Goal: Check status: Check status

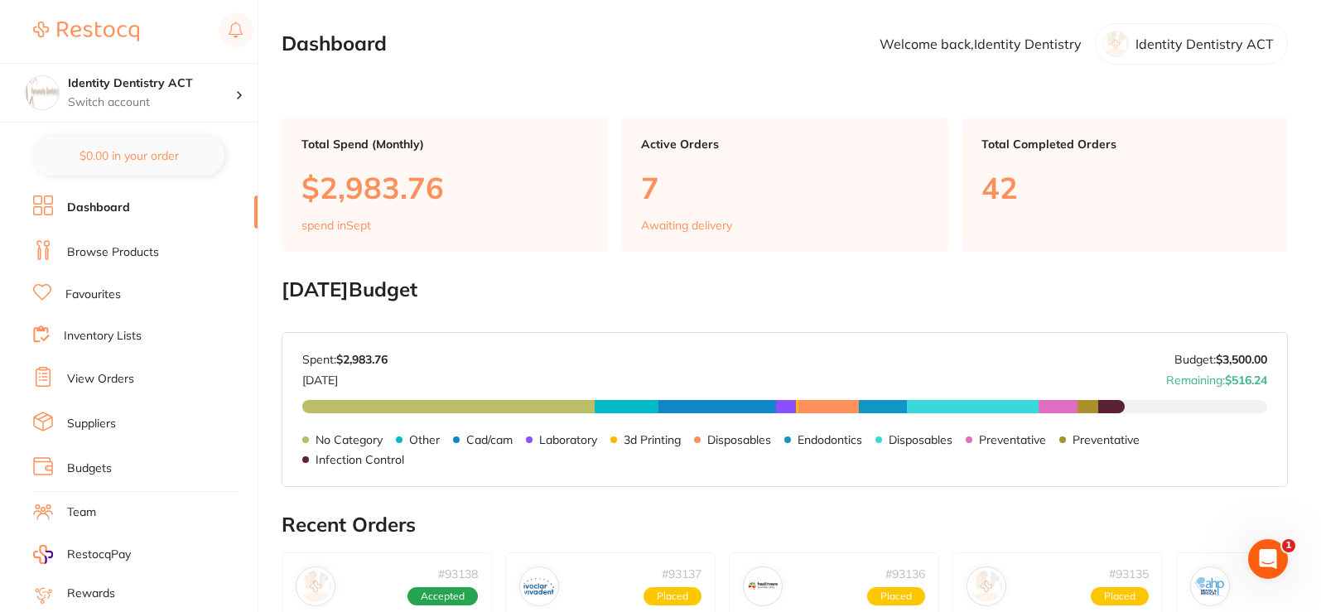
click at [118, 203] on link "Dashboard" at bounding box center [98, 208] width 63 height 17
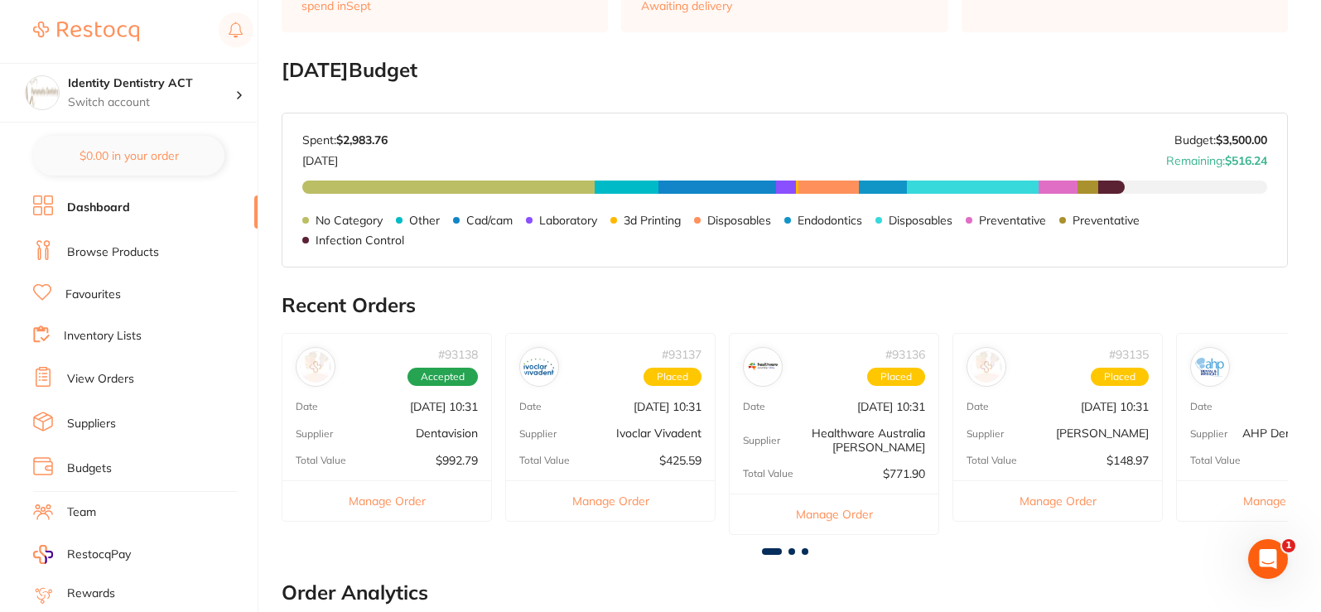
scroll to position [248, 0]
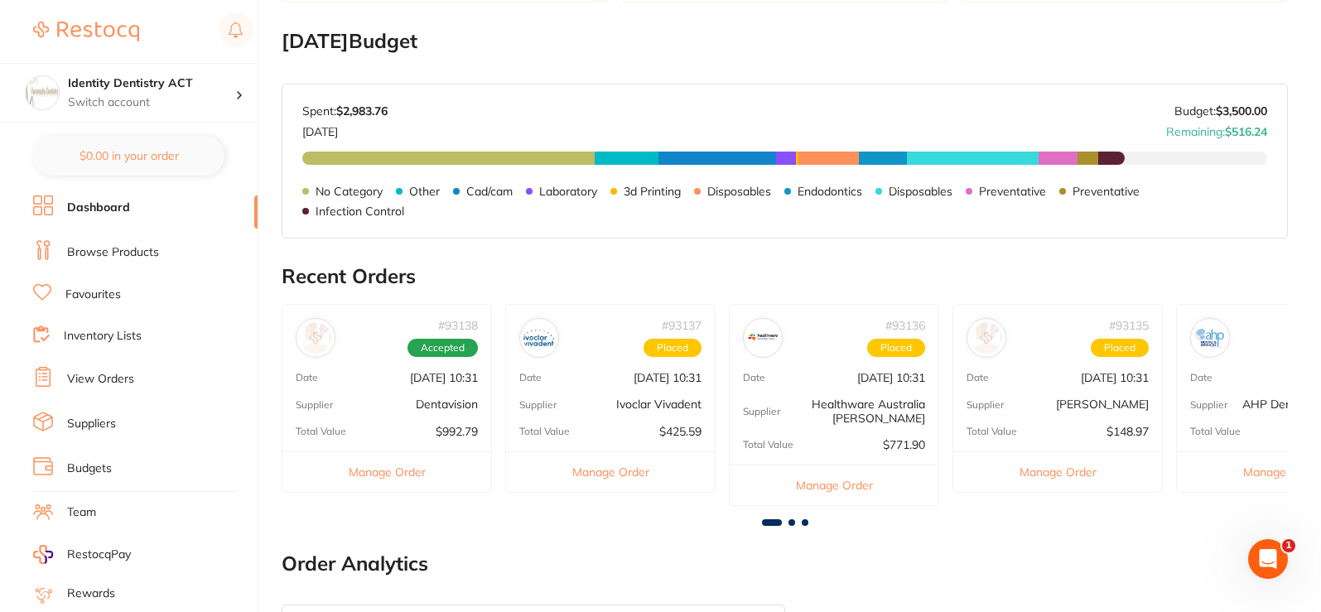
click at [124, 248] on link "Browse Products" at bounding box center [113, 252] width 92 height 17
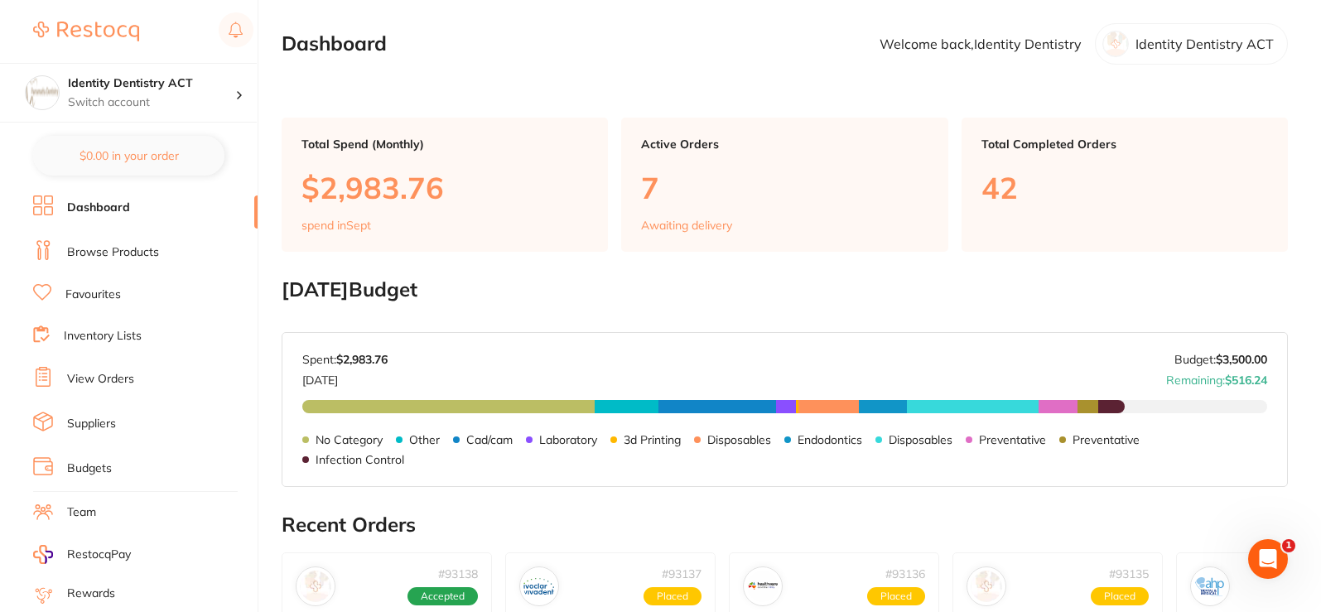
click at [113, 393] on ul "Dashboard Browse Products Favourites Inventory Lists View Orders Suppliers Budg…" at bounding box center [145, 481] width 224 height 572
click at [113, 375] on link "View Orders" at bounding box center [100, 379] width 67 height 17
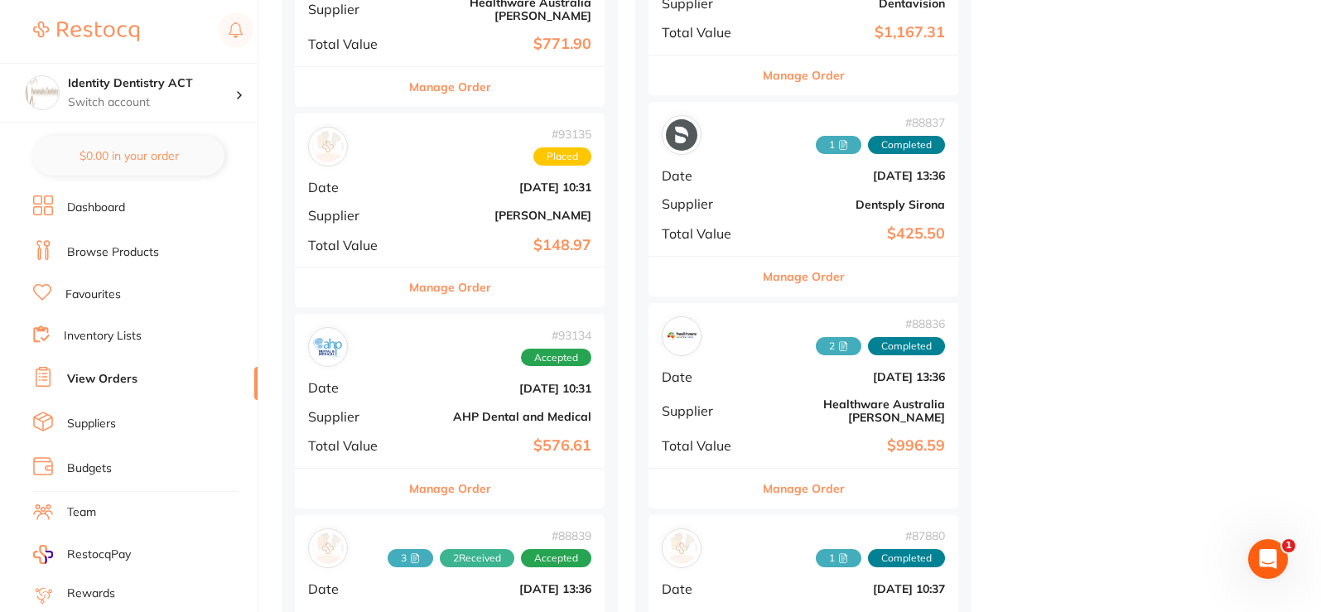
scroll to position [828, 0]
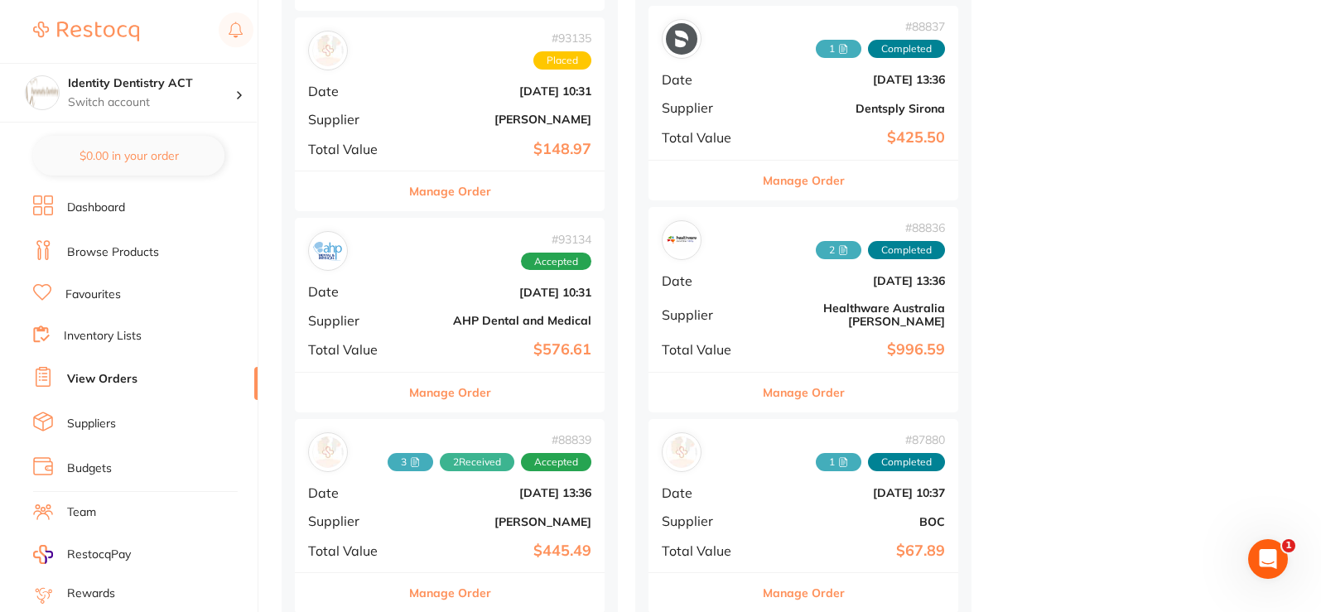
click at [441, 351] on div "# 93134 Accepted Date [DATE] 10:31 Supplier AHP Dental and Medical Total Value …" at bounding box center [450, 294] width 310 height 153
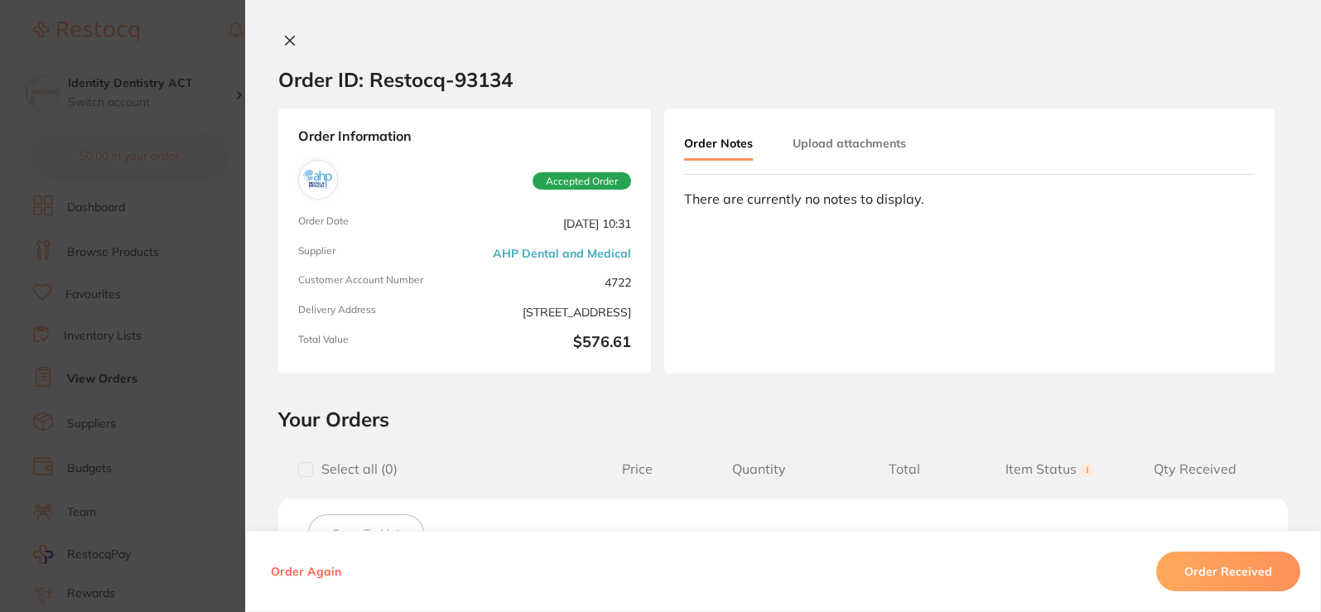
click at [278, 46] on button at bounding box center [289, 41] width 23 height 17
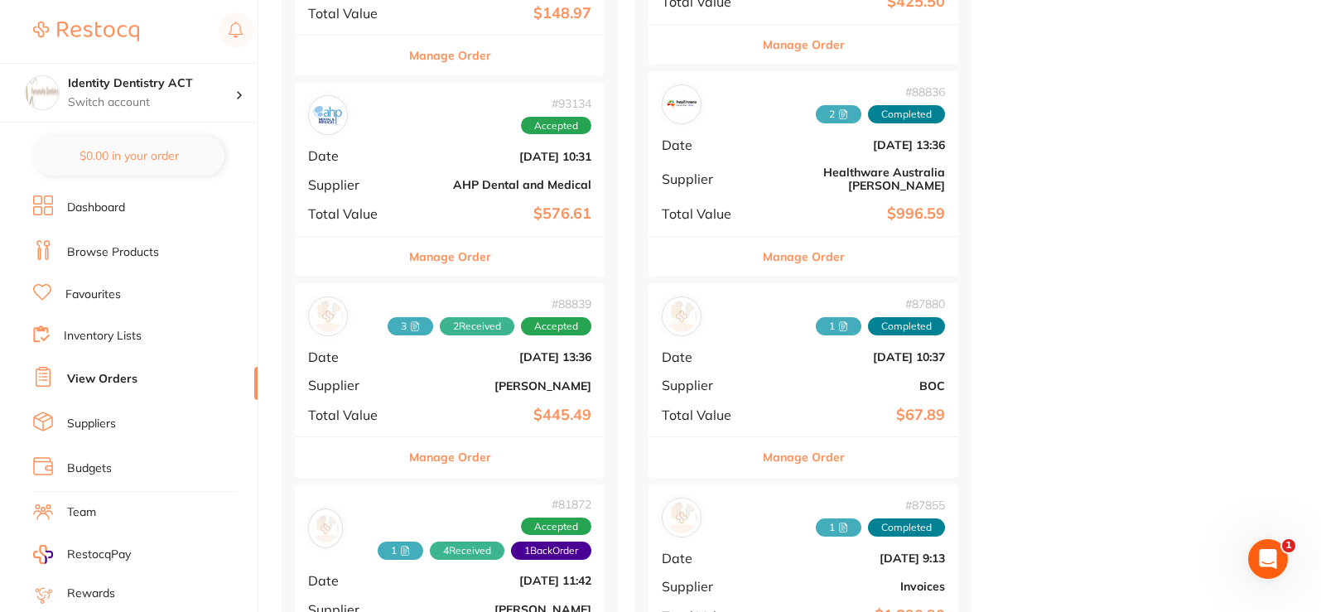
scroll to position [1077, 0]
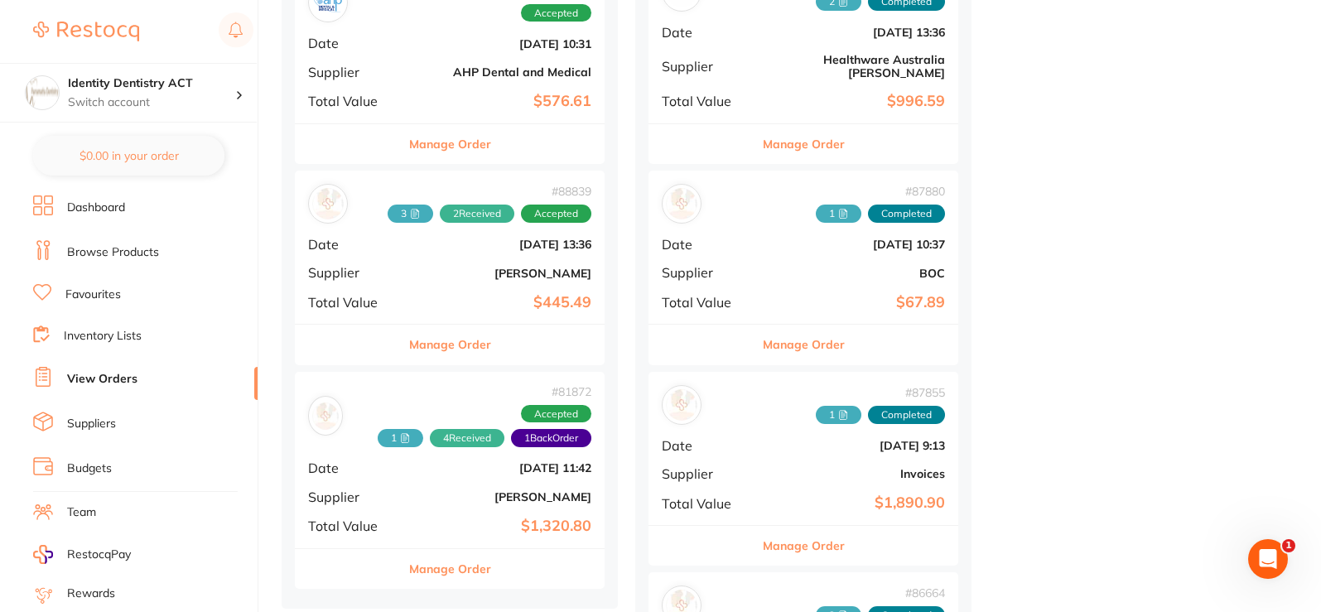
click at [461, 461] on b "[DATE] 11:42" at bounding box center [502, 467] width 180 height 13
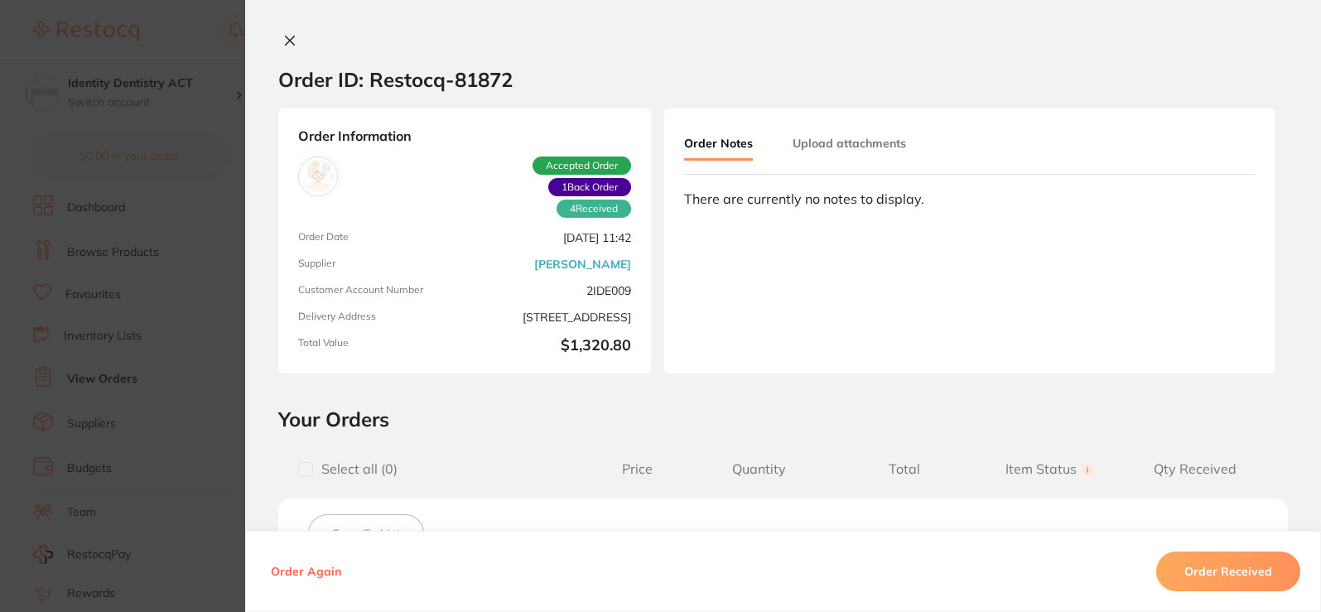
click at [295, 43] on button at bounding box center [289, 41] width 23 height 17
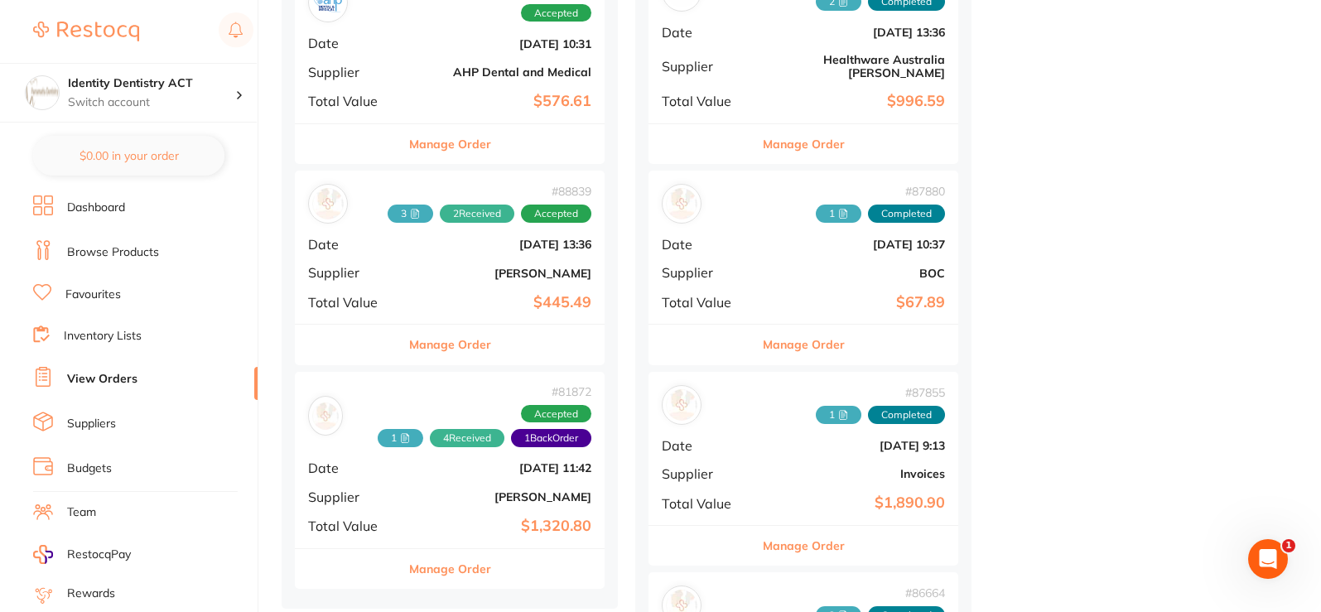
click at [132, 209] on li "Dashboard" at bounding box center [145, 207] width 224 height 25
